Goal: Information Seeking & Learning: Learn about a topic

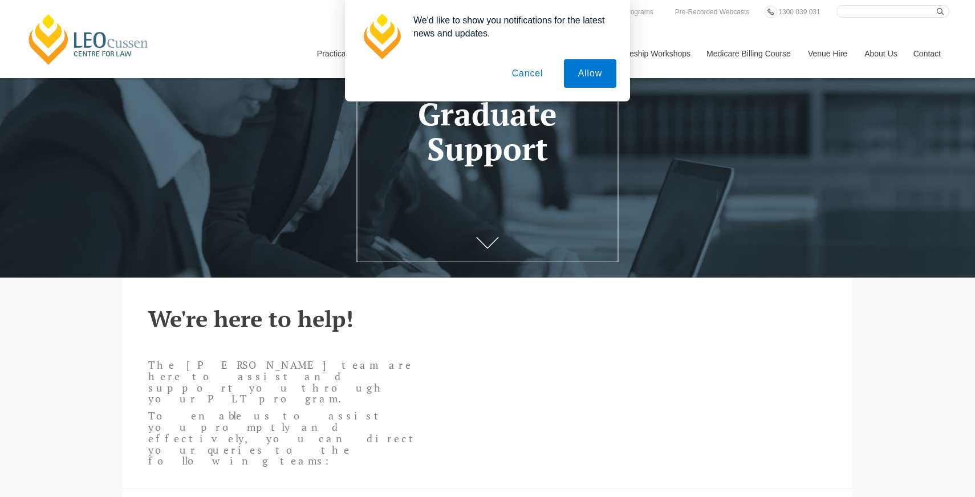
click at [539, 74] on button "Cancel" at bounding box center [528, 73] width 60 height 29
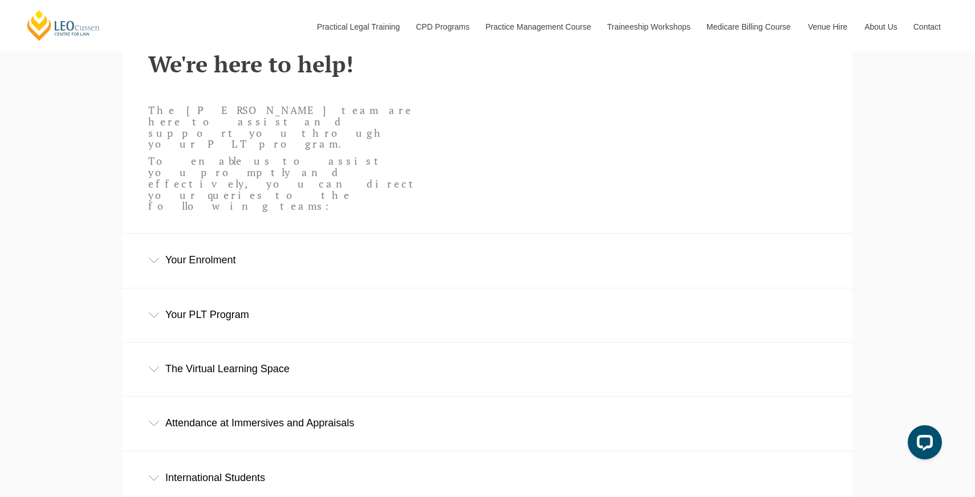
scroll to position [428, 0]
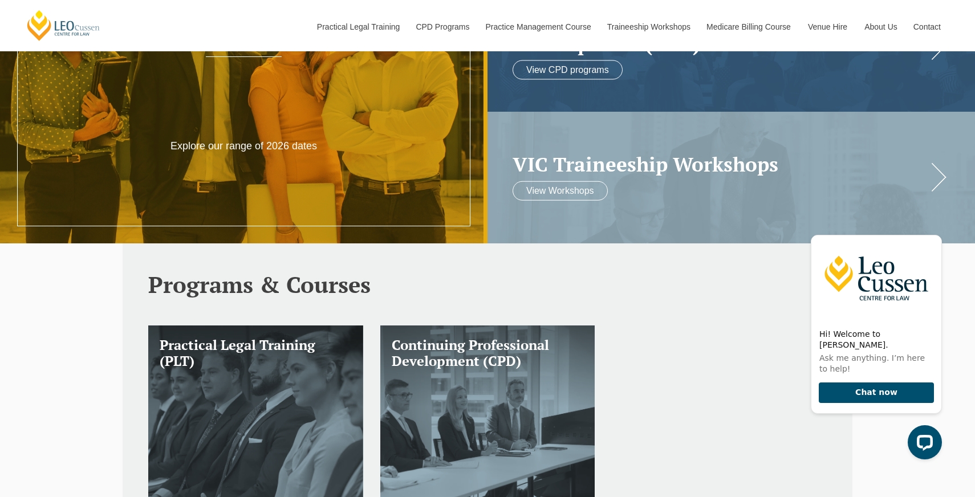
scroll to position [192, 0]
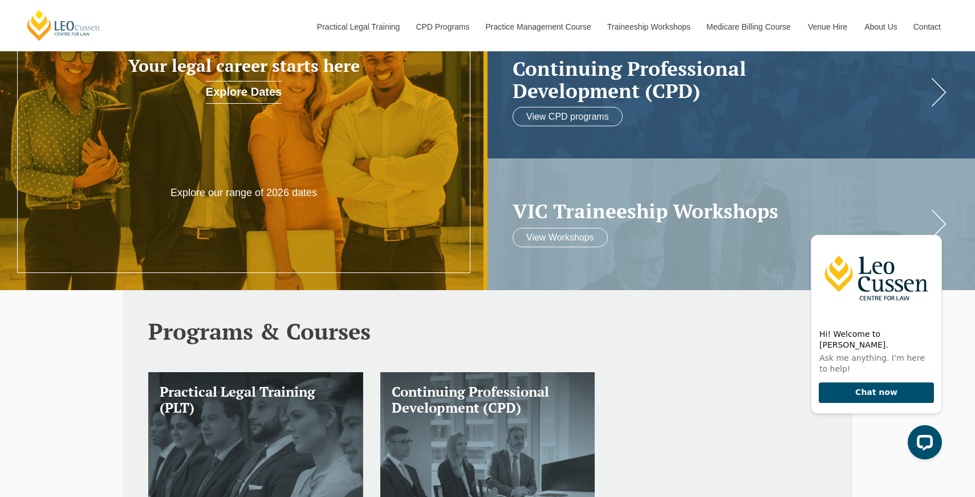
click at [272, 99] on link "Explore Dates" at bounding box center [244, 92] width 76 height 23
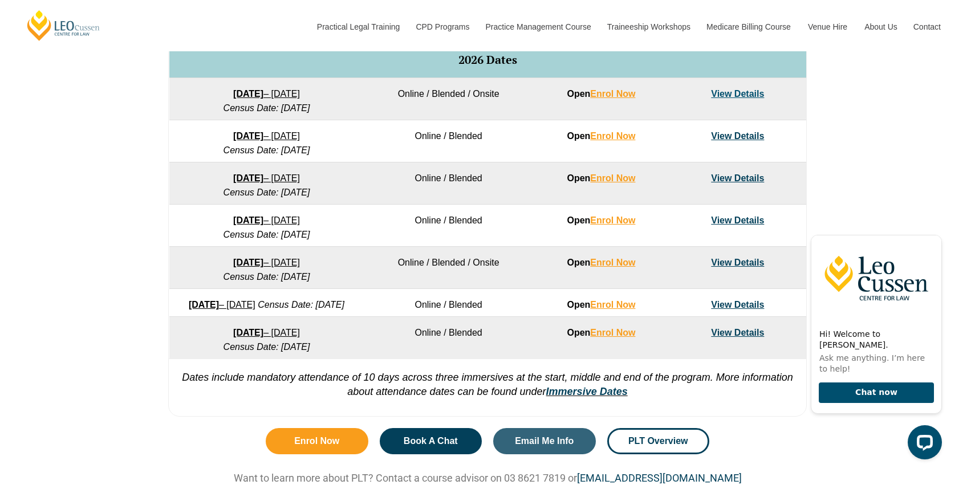
scroll to position [744, 0]
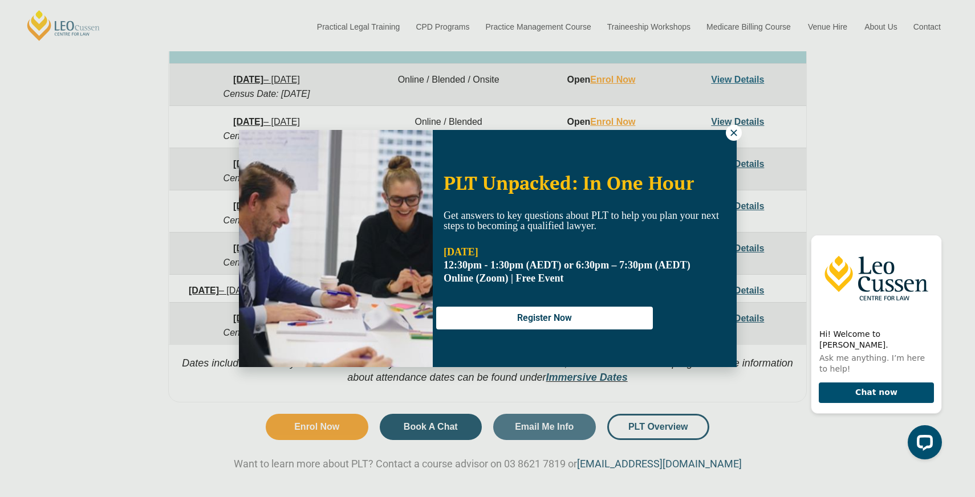
click at [734, 131] on icon at bounding box center [734, 133] width 10 height 10
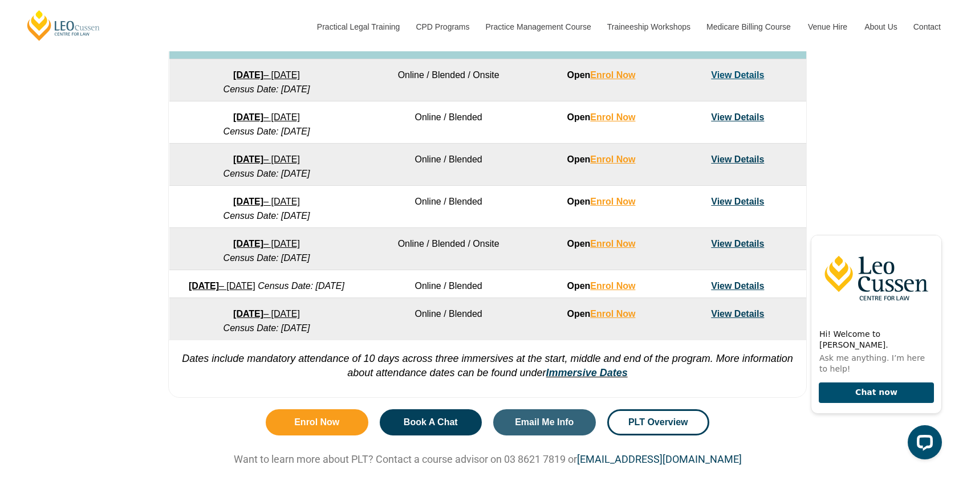
scroll to position [748, 0]
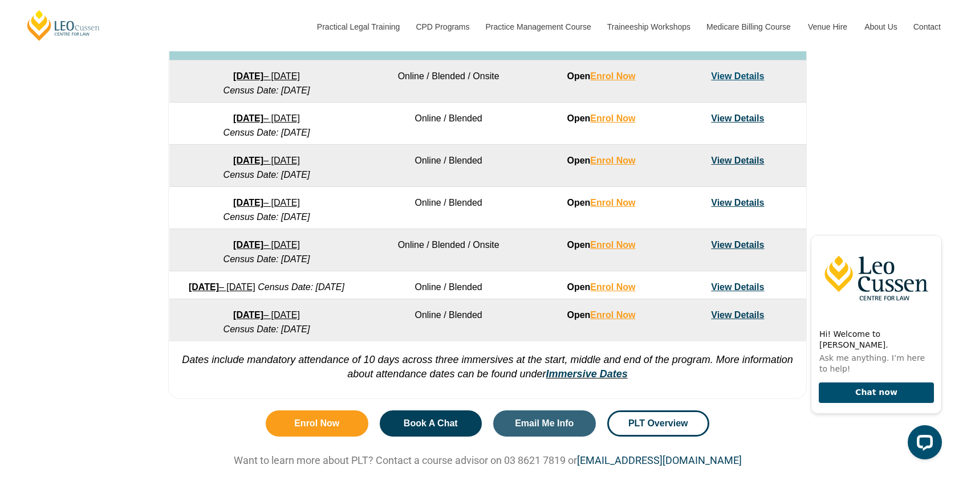
click at [746, 200] on link "View Details" at bounding box center [737, 203] width 53 height 10
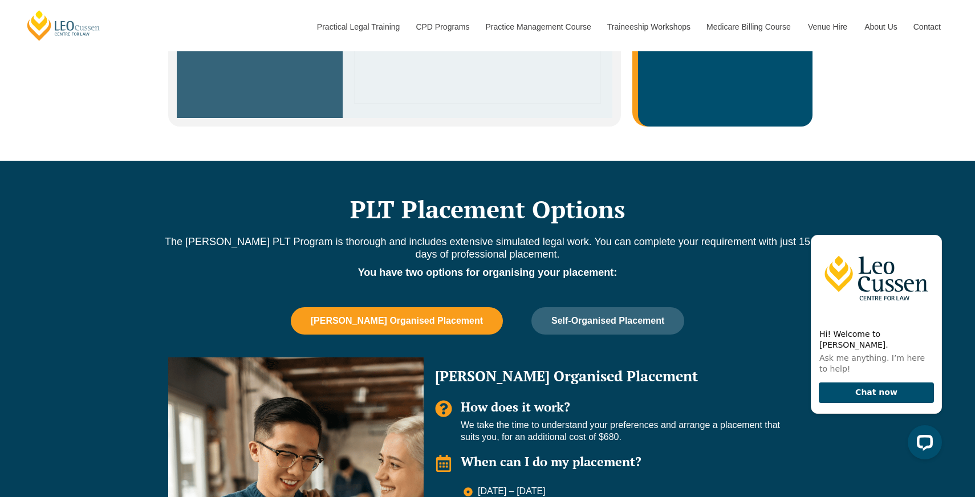
scroll to position [877, 0]
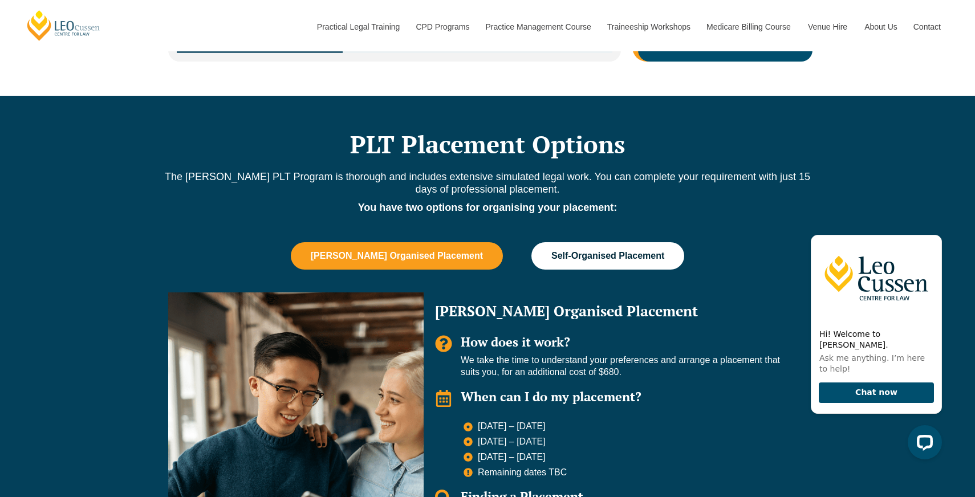
click at [580, 242] on button "Self-Organised Placement" at bounding box center [608, 255] width 153 height 27
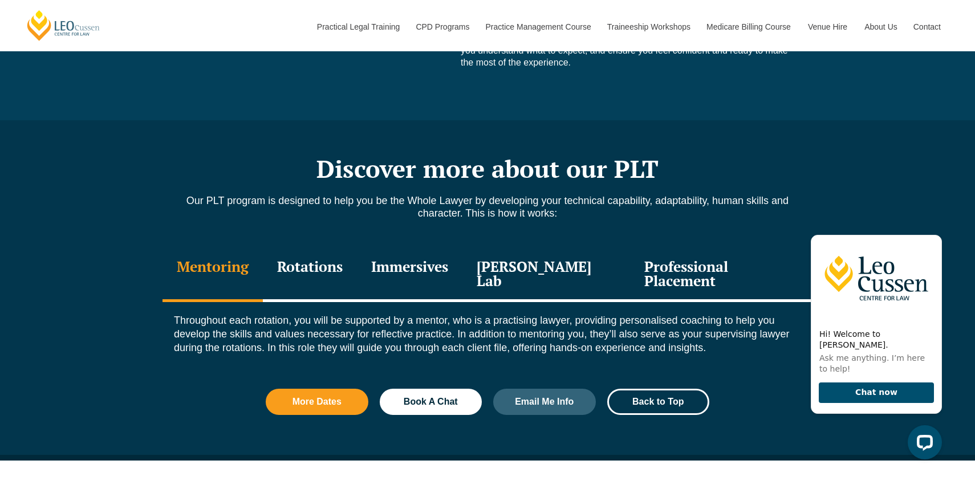
scroll to position [1388, 0]
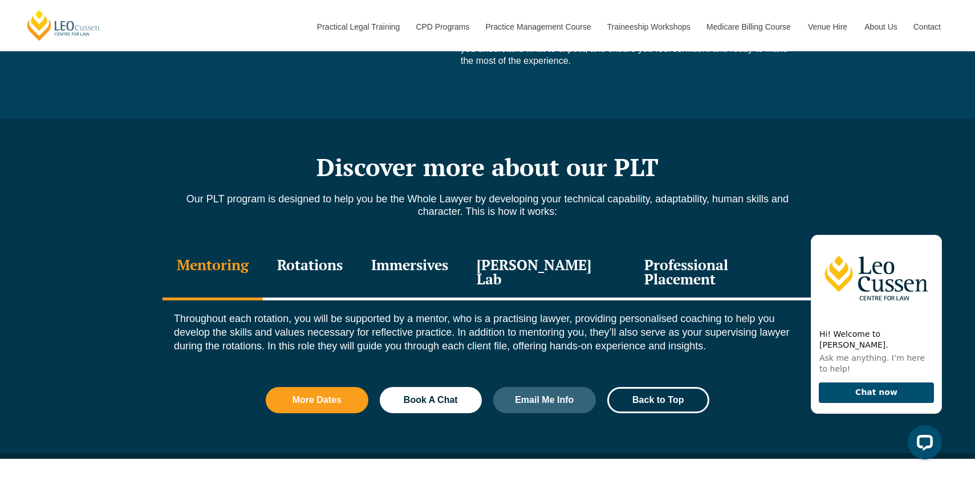
click at [330, 246] on div "Rotations" at bounding box center [310, 273] width 94 height 54
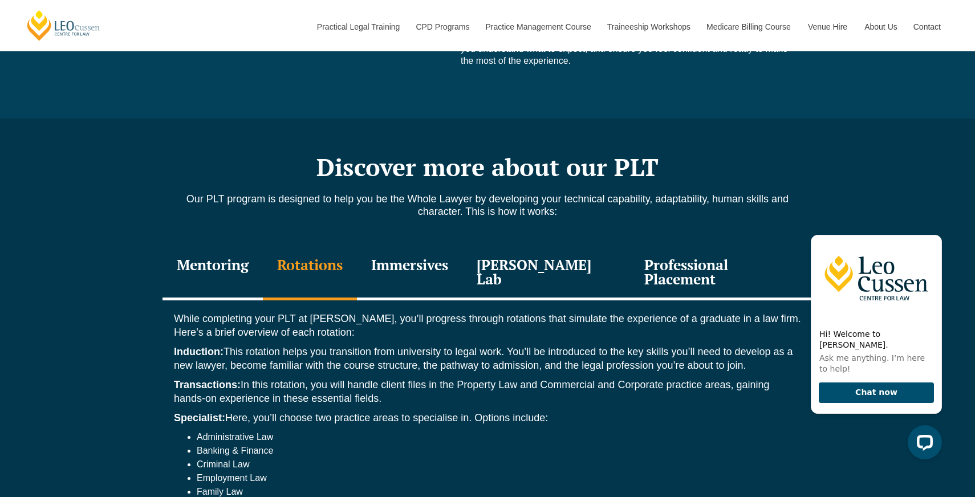
click at [424, 246] on div "Immersives" at bounding box center [410, 273] width 106 height 54
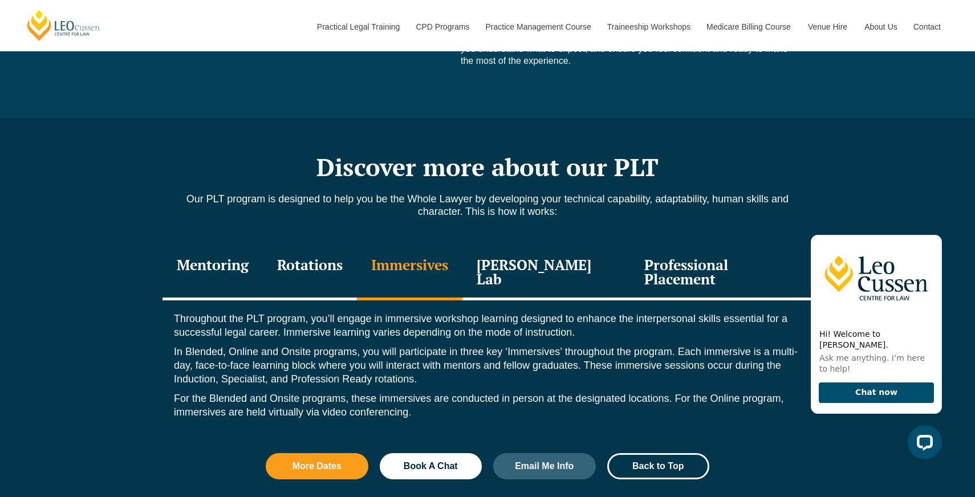
click at [329, 246] on div "Rotations" at bounding box center [310, 273] width 94 height 54
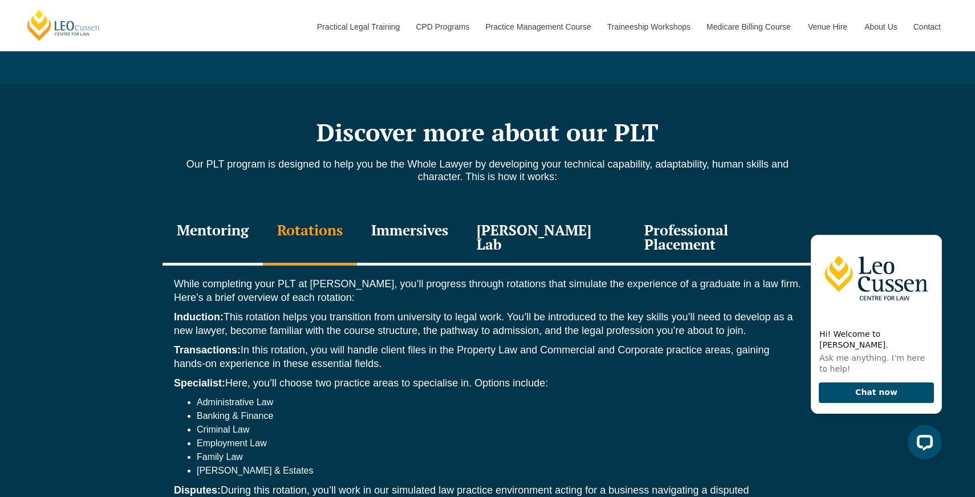
scroll to position [1431, 0]
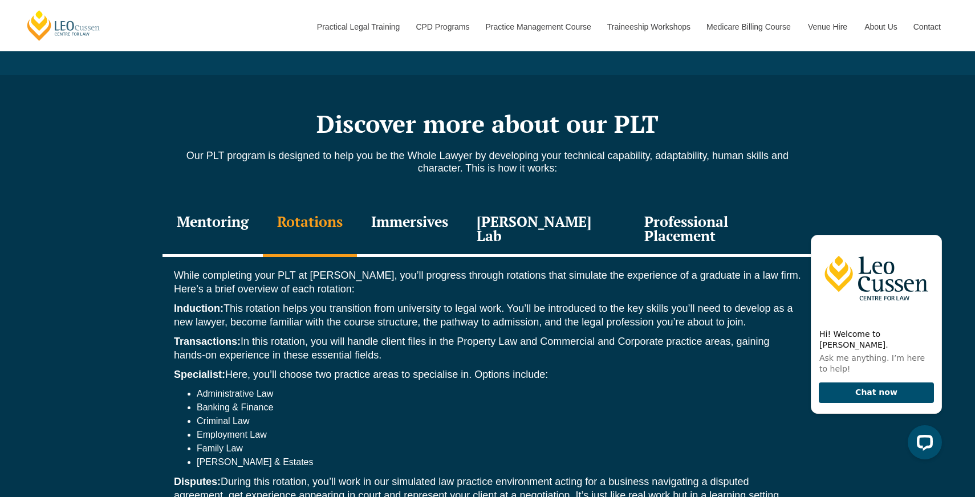
click at [514, 203] on div "Leo Justice Lab" at bounding box center [547, 230] width 168 height 54
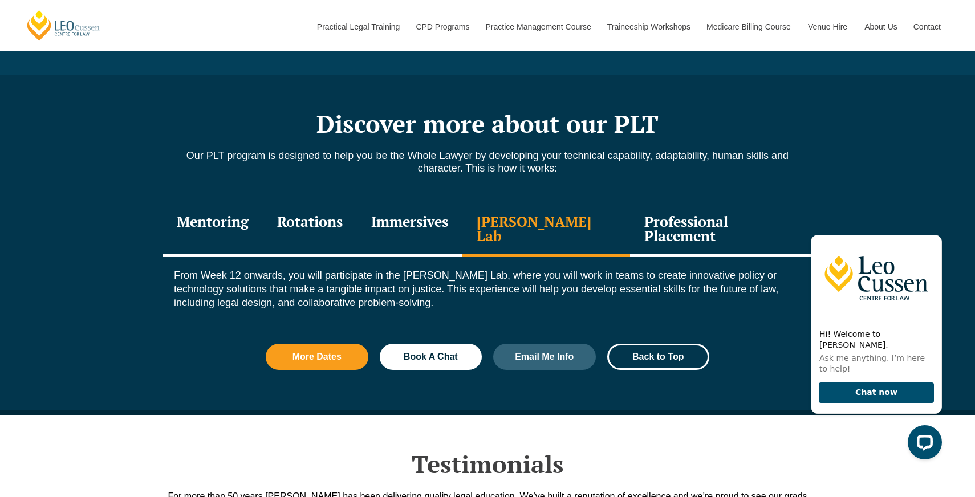
click at [649, 203] on div "Professional Placement" at bounding box center [721, 230] width 183 height 54
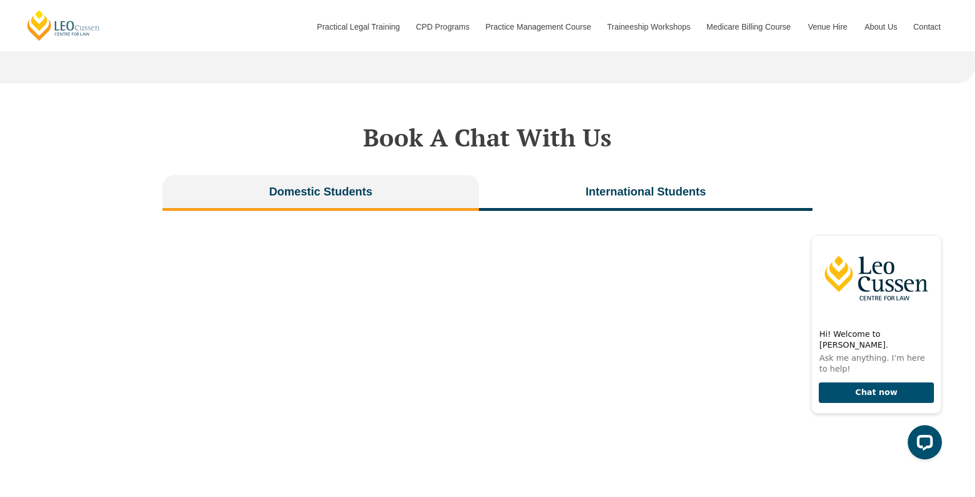
scroll to position [2557, 0]
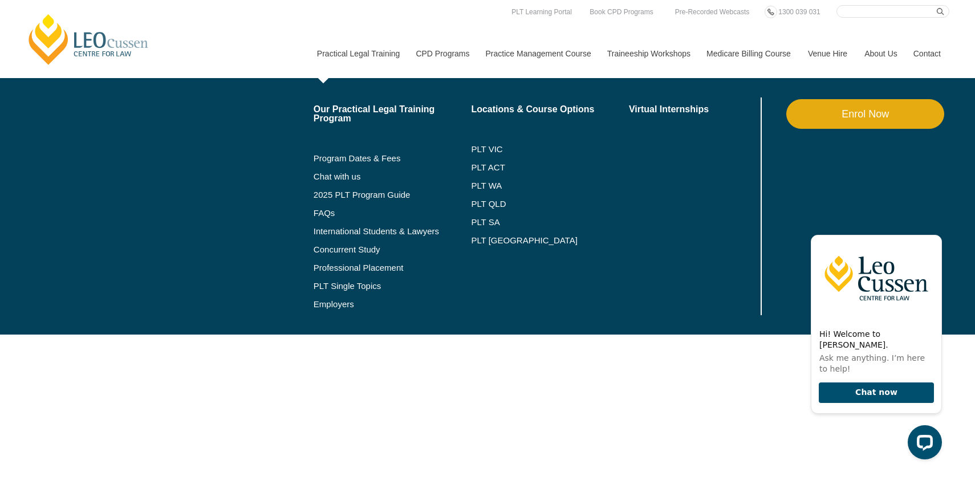
click at [363, 34] on link "Practical Legal Training" at bounding box center [358, 53] width 99 height 49
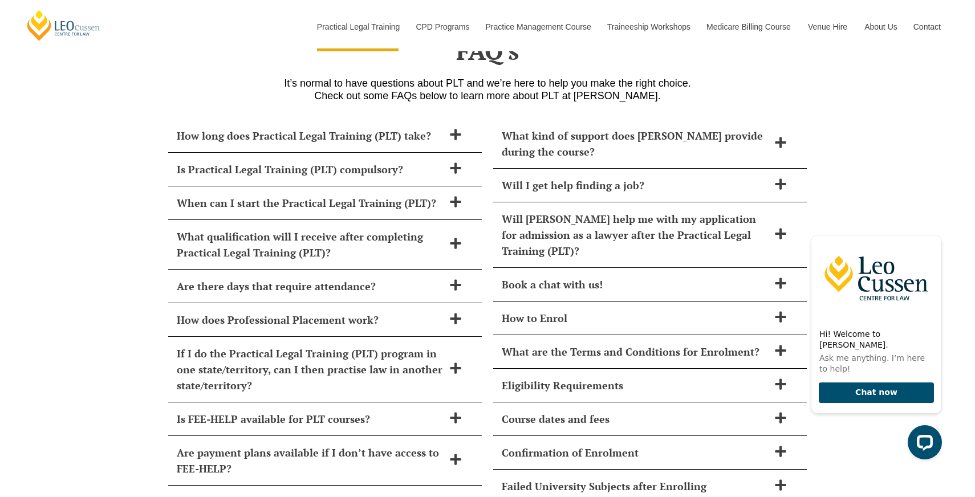
scroll to position [4899, 0]
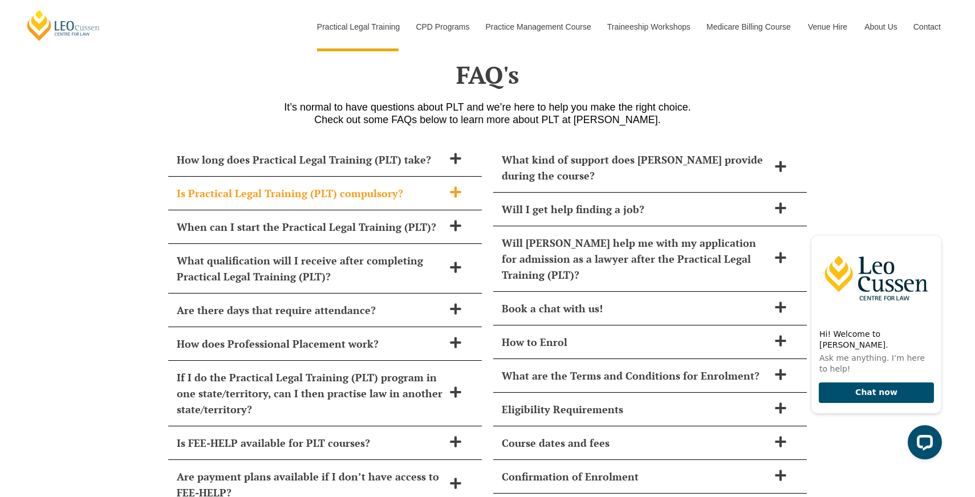
click at [427, 185] on h2 "Is Practical Legal Training (PLT) compulsory?" at bounding box center [310, 193] width 267 height 16
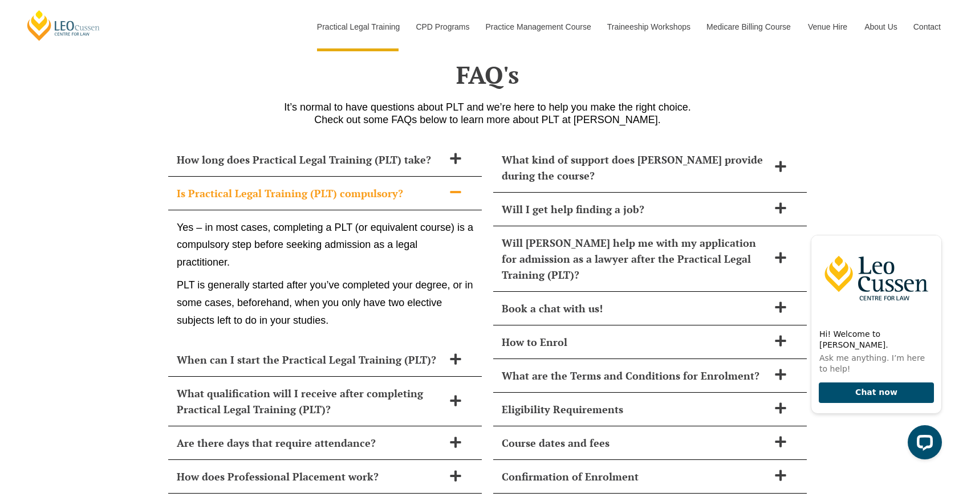
click at [427, 185] on h2 "Is Practical Legal Training (PLT) compulsory?" at bounding box center [310, 193] width 267 height 16
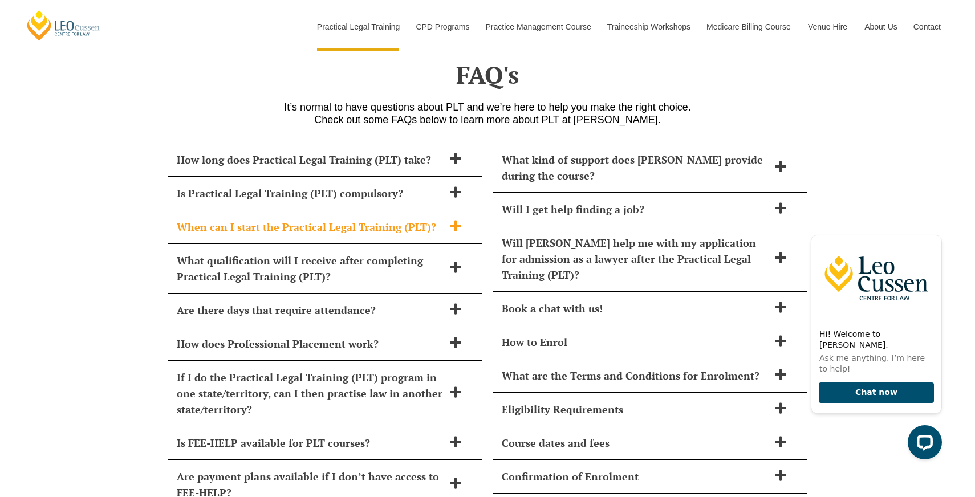
click at [417, 219] on h2 "When can I start the Practical Legal Training (PLT)?" at bounding box center [310, 227] width 267 height 16
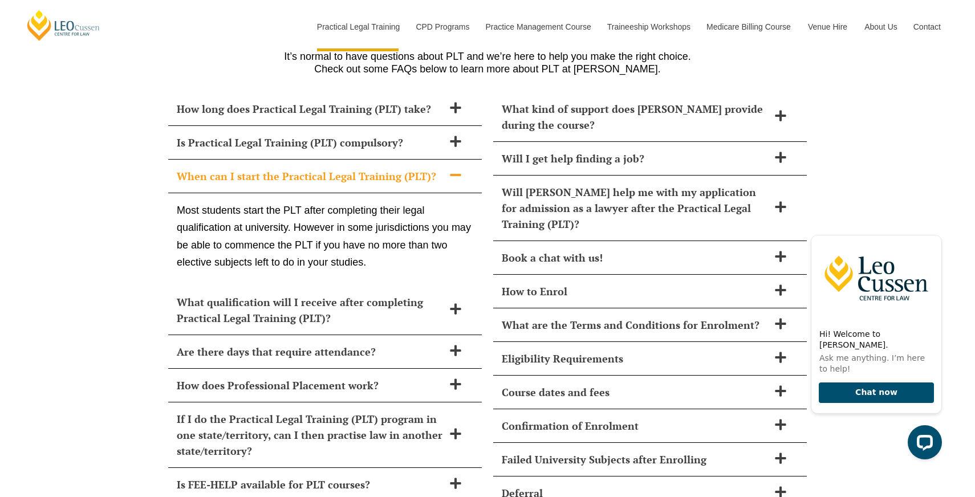
scroll to position [4951, 0]
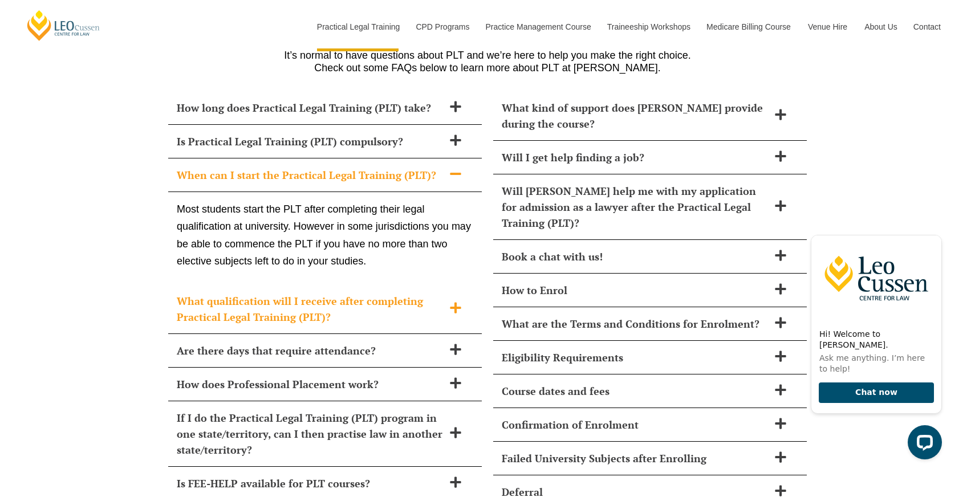
click at [410, 293] on h2 "What qualification will I receive after completing Practical Legal Training (PL…" at bounding box center [310, 309] width 267 height 32
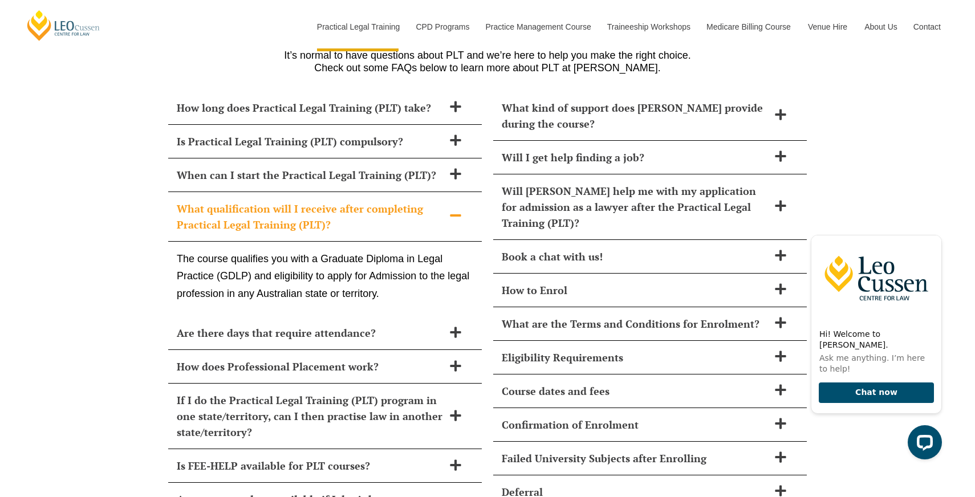
click at [413, 201] on h2 "What qualification will I receive after completing Practical Legal Training (PL…" at bounding box center [310, 217] width 267 height 32
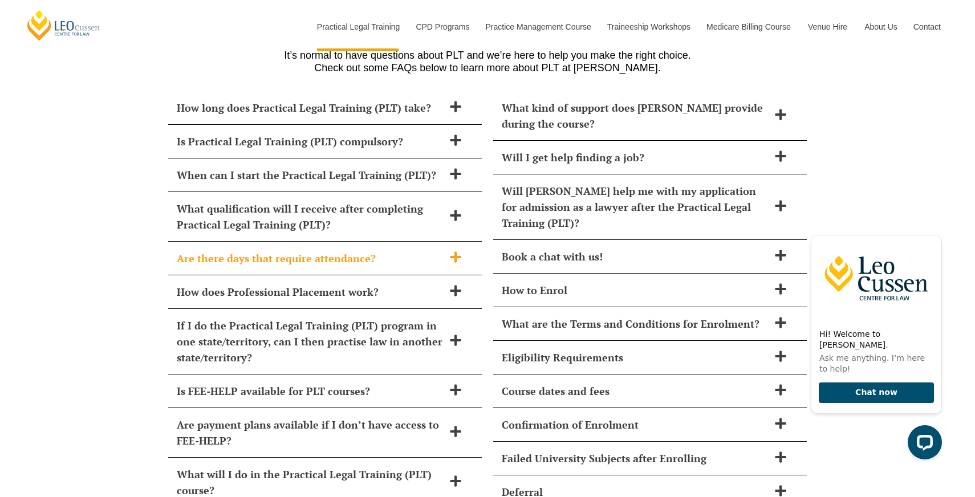
click at [405, 250] on h2 "Are there days that require attendance?" at bounding box center [310, 258] width 267 height 16
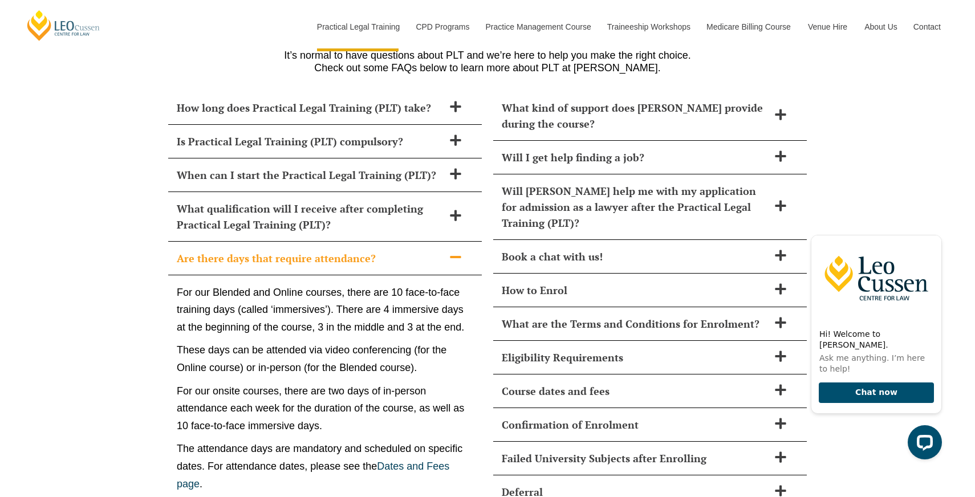
click at [405, 250] on h2 "Are there days that require attendance?" at bounding box center [310, 258] width 267 height 16
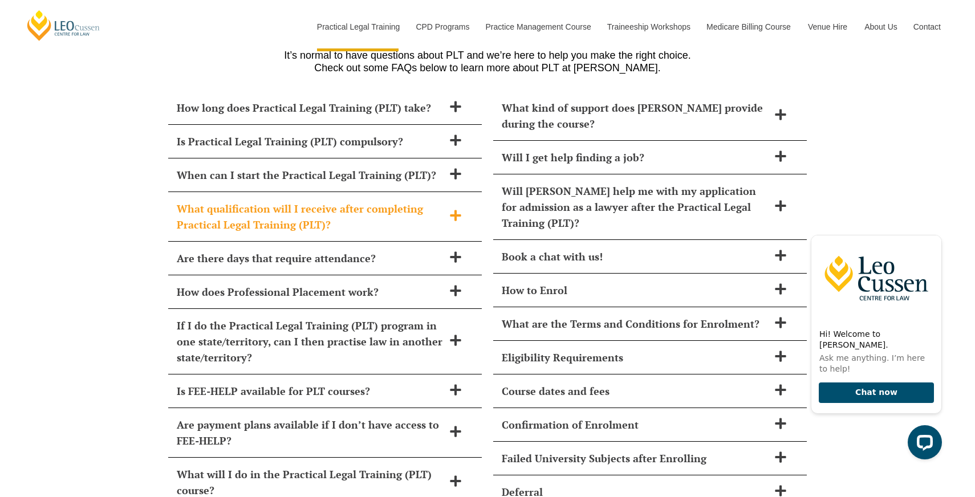
click at [401, 201] on h2 "What qualification will I receive after completing Practical Legal Training (PL…" at bounding box center [310, 217] width 267 height 32
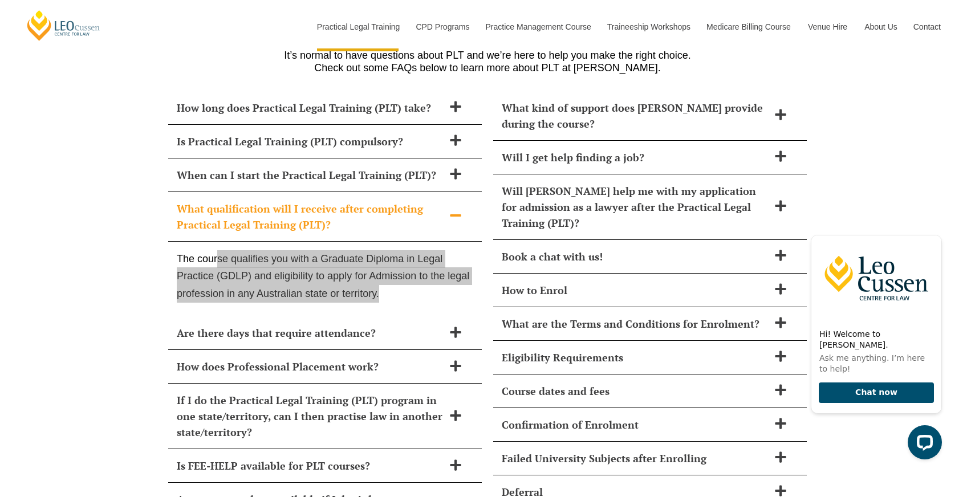
drag, startPoint x: 385, startPoint y: 258, endPoint x: 216, endPoint y: 217, distance: 174.3
click at [216, 250] on p "The course qualifies you with a Graduate Diploma in Legal Practice (GDLP) and e…" at bounding box center [325, 276] width 297 height 52
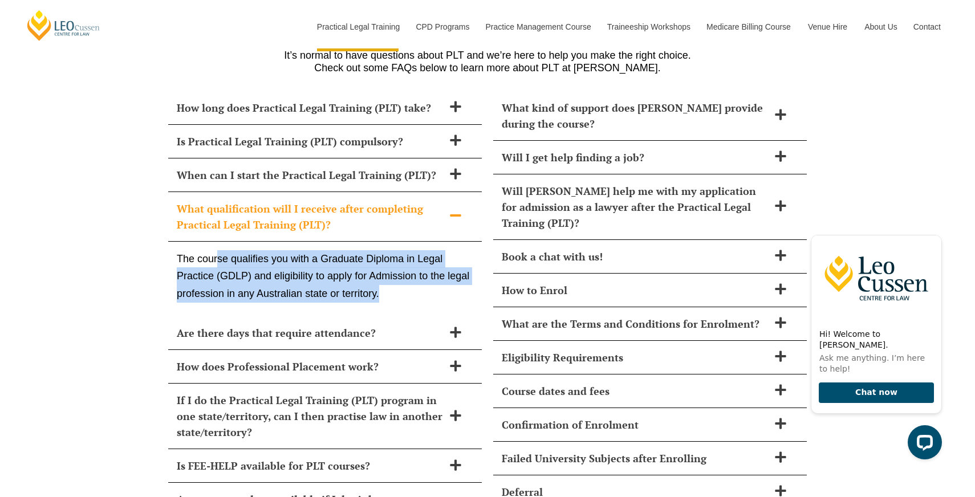
click at [196, 250] on p "The course qualifies you with a Graduate Diploma in Legal Practice (GDLP) and e…" at bounding box center [325, 276] width 297 height 52
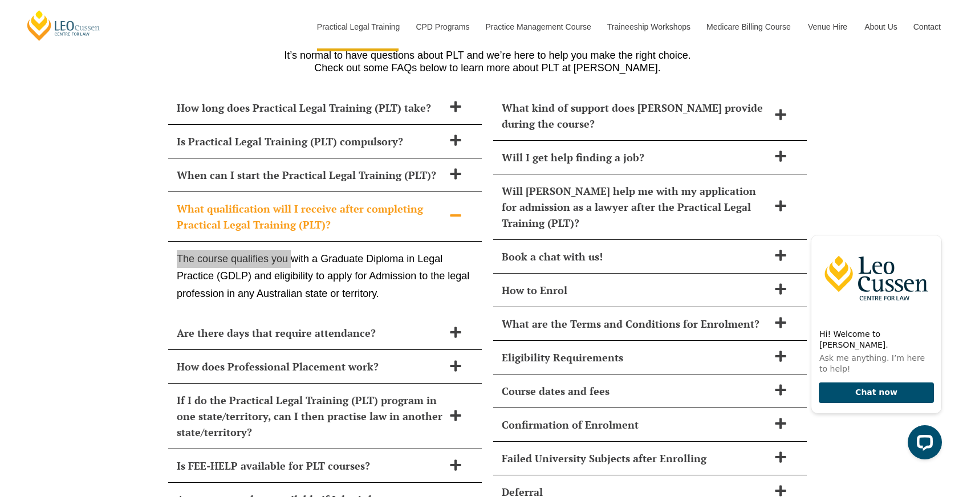
drag, startPoint x: 179, startPoint y: 222, endPoint x: 288, endPoint y: 232, distance: 109.4
click at [288, 250] on p "The course qualifies you with a Graduate Diploma in Legal Practice (GDLP) and e…" at bounding box center [325, 276] width 297 height 52
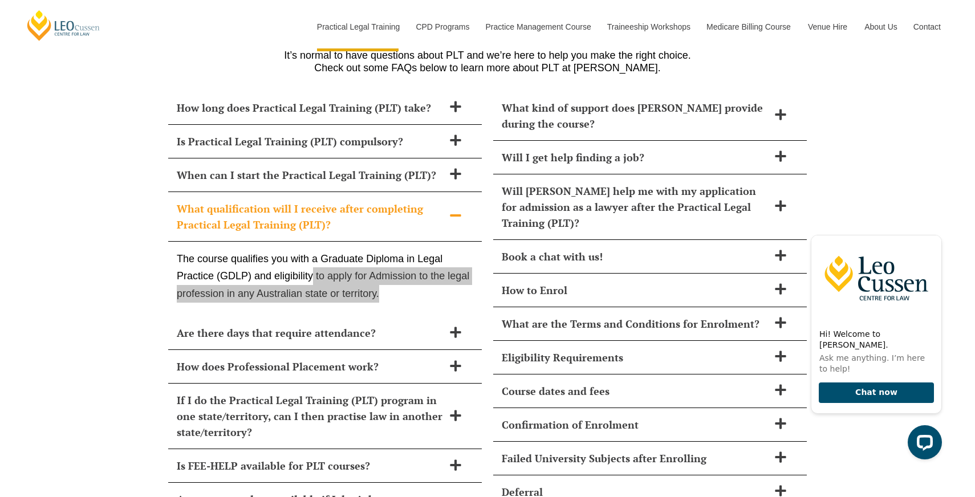
drag, startPoint x: 379, startPoint y: 260, endPoint x: 312, endPoint y: 236, distance: 70.9
click at [312, 250] on p "The course qualifies you with a Graduate Diploma in Legal Practice (GDLP) and e…" at bounding box center [325, 276] width 297 height 52
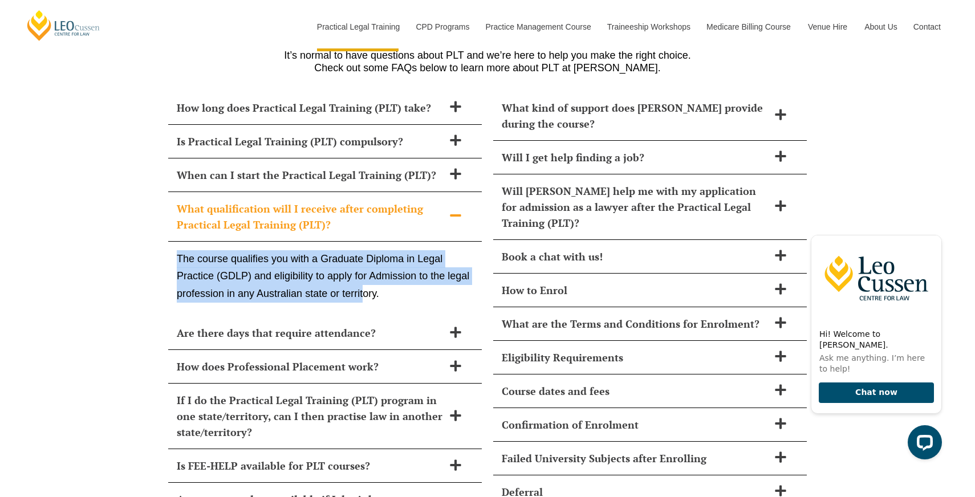
drag, startPoint x: 178, startPoint y: 220, endPoint x: 364, endPoint y: 261, distance: 190.3
click at [364, 261] on p "The course qualifies you with a Graduate Diploma in Legal Practice (GDLP) and e…" at bounding box center [325, 276] width 297 height 52
copy p "The course qualifies you with a Graduate Diploma in Legal Practice (GDLP) and e…"
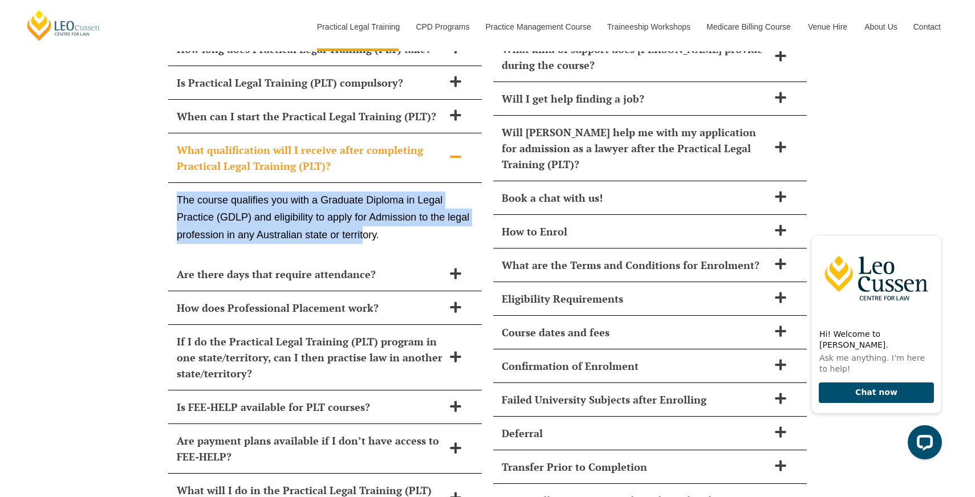
scroll to position [5021, 0]
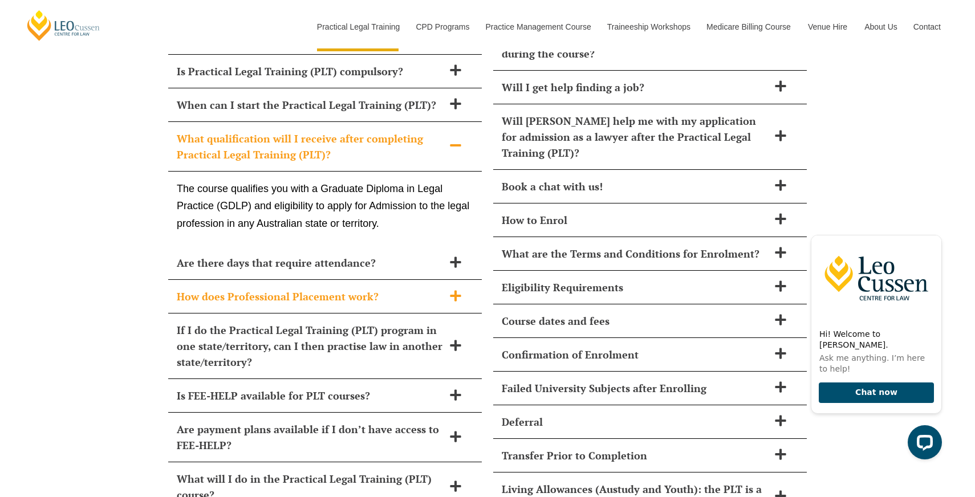
click at [349, 289] on h2 "How does Professional Placement work?" at bounding box center [310, 297] width 267 height 16
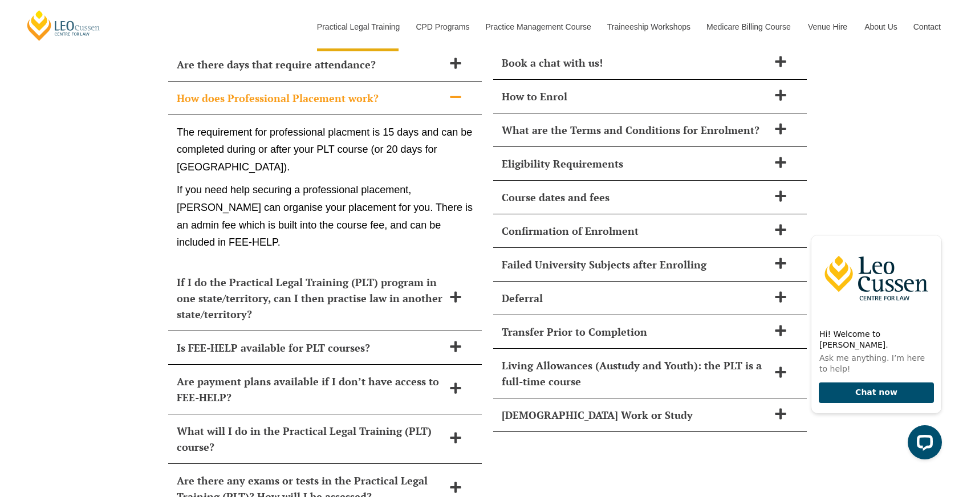
scroll to position [5196, 0]
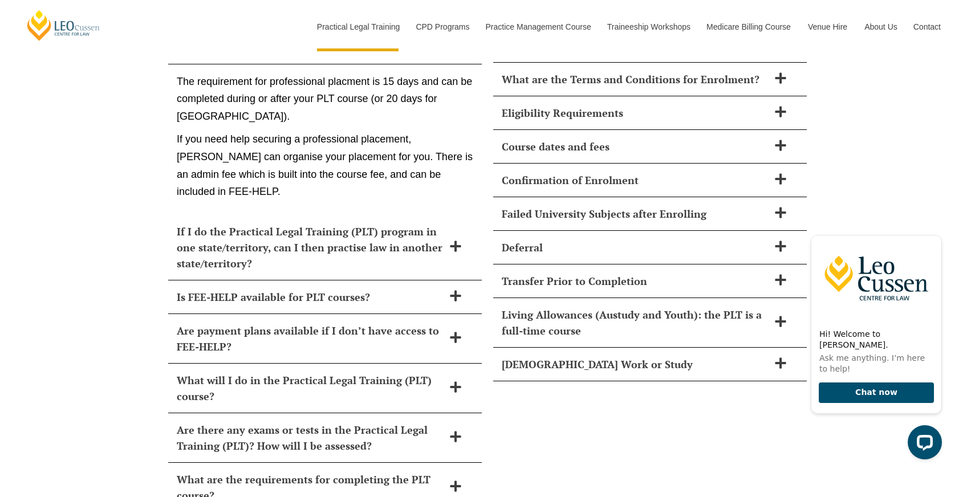
click at [349, 289] on h2 "Is FEE-HELP available for PLT courses?" at bounding box center [310, 297] width 267 height 16
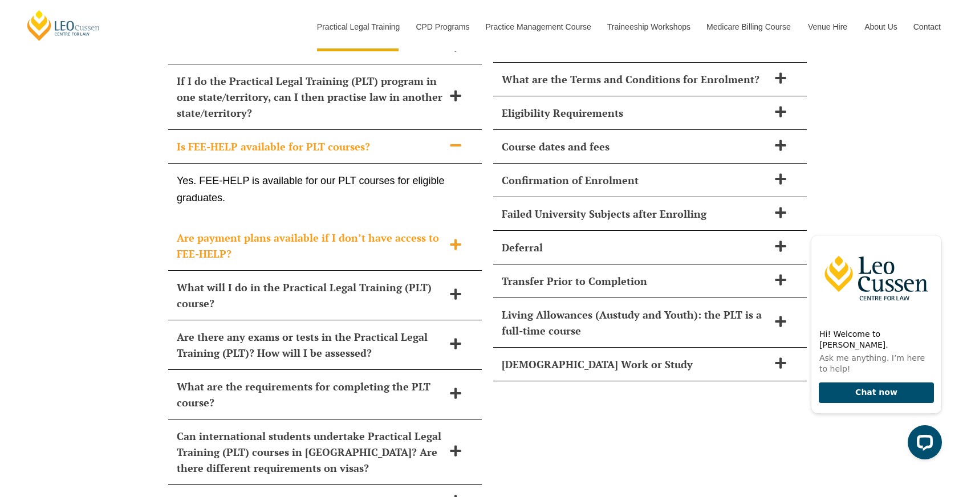
click at [360, 230] on h2 "Are payment plans available if I don’t have access to FEE-HELP?" at bounding box center [310, 246] width 267 height 32
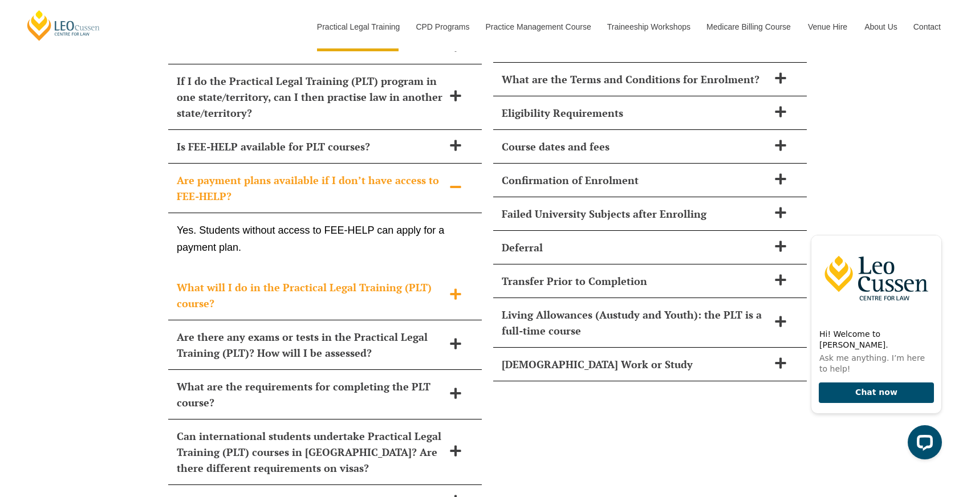
click at [356, 280] on h2 "What will I do in the Practical Legal Training (PLT) course?" at bounding box center [310, 296] width 267 height 32
